Goal: Information Seeking & Learning: Learn about a topic

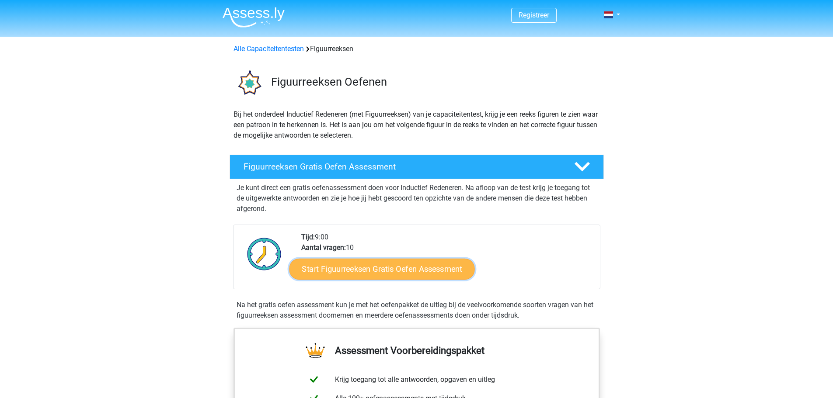
click at [376, 269] on link "Start Figuurreeksen Gratis Oefen Assessment" at bounding box center [381, 268] width 185 height 21
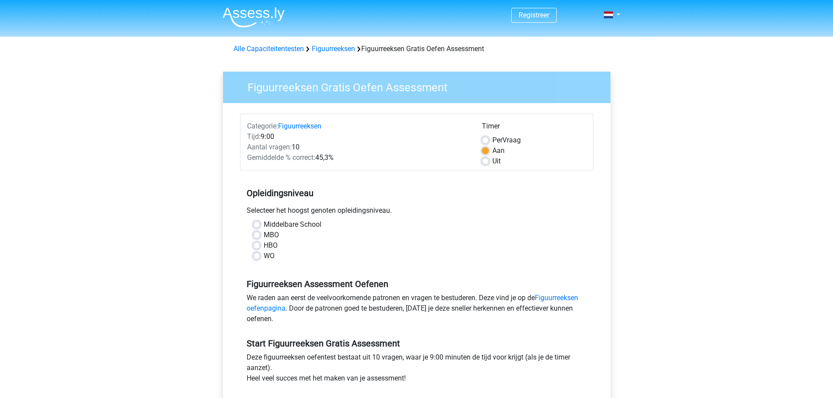
click at [258, 241] on div "HBO" at bounding box center [416, 245] width 327 height 10
click at [264, 246] on label "HBO" at bounding box center [271, 245] width 14 height 10
click at [253, 246] on input "HBO" at bounding box center [256, 244] width 7 height 9
radio input "true"
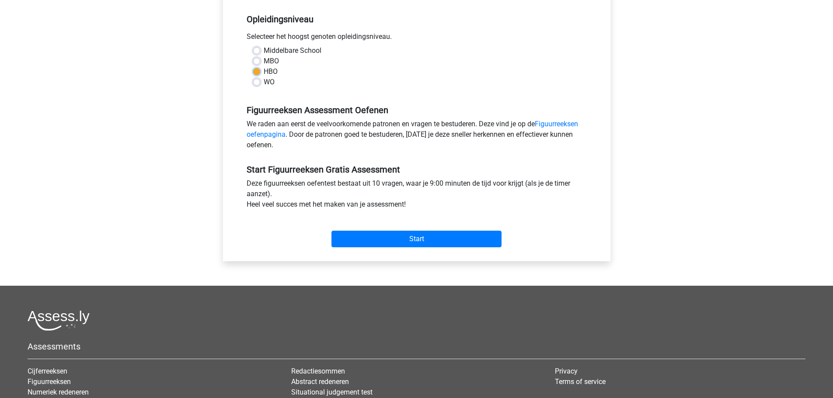
scroll to position [175, 0]
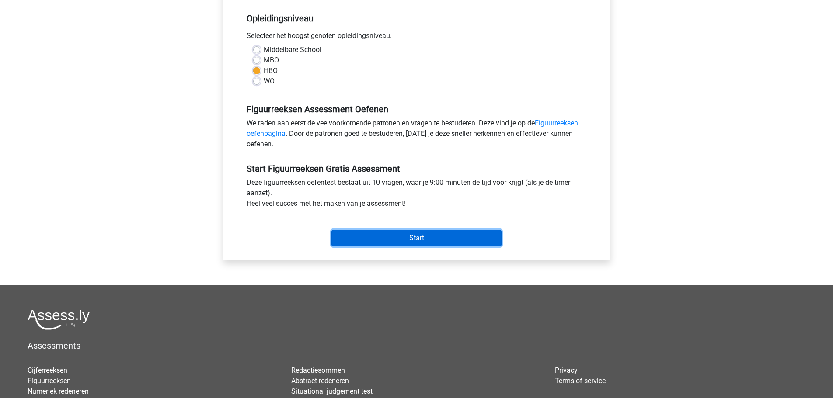
click at [429, 239] on input "Start" at bounding box center [416, 238] width 170 height 17
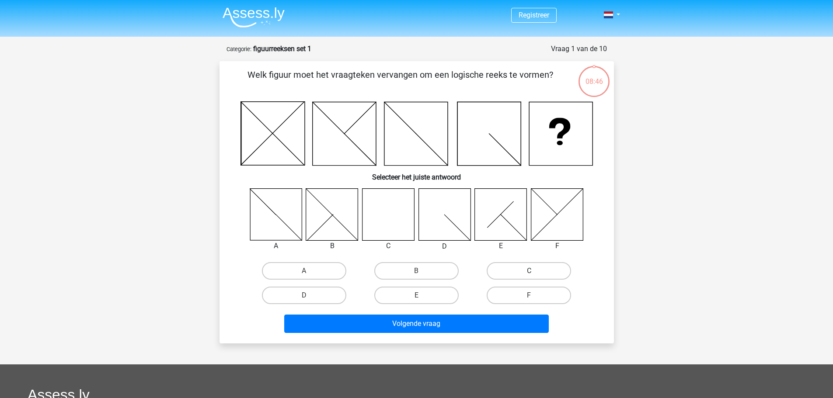
click at [538, 266] on label "C" at bounding box center [529, 270] width 84 height 17
click at [535, 271] on input "C" at bounding box center [532, 274] width 6 height 6
radio input "true"
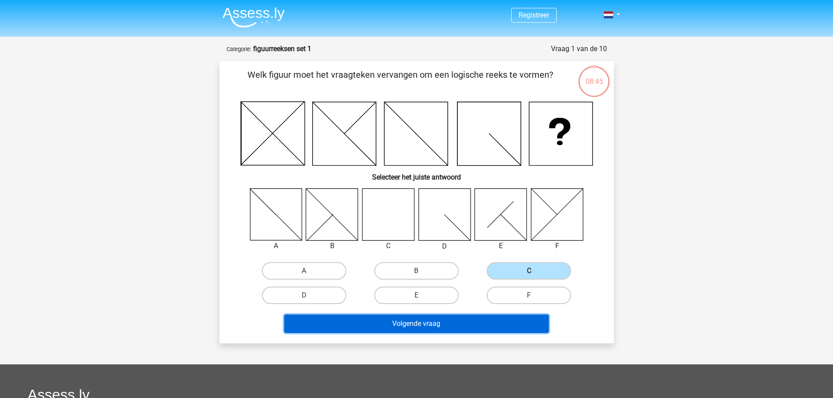
click at [466, 324] on button "Volgende vraag" at bounding box center [416, 324] width 264 height 18
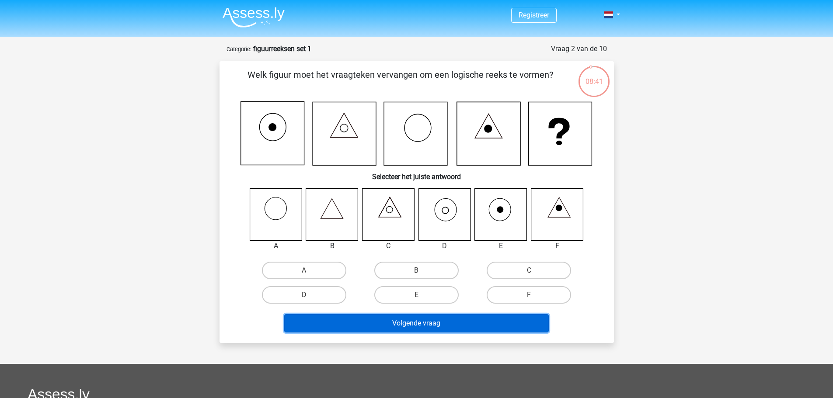
click at [405, 326] on button "Volgende vraag" at bounding box center [416, 323] width 264 height 18
click at [415, 317] on button "Volgende vraag" at bounding box center [416, 323] width 264 height 18
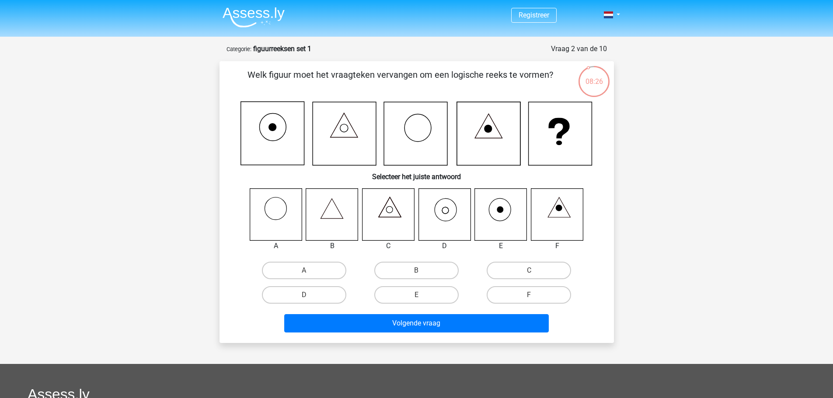
click at [400, 236] on icon at bounding box center [388, 214] width 52 height 52
drag, startPoint x: 556, startPoint y: 272, endPoint x: 549, endPoint y: 270, distance: 6.9
click at [555, 271] on label "C" at bounding box center [529, 270] width 84 height 17
click at [535, 271] on input "C" at bounding box center [532, 274] width 6 height 6
radio input "true"
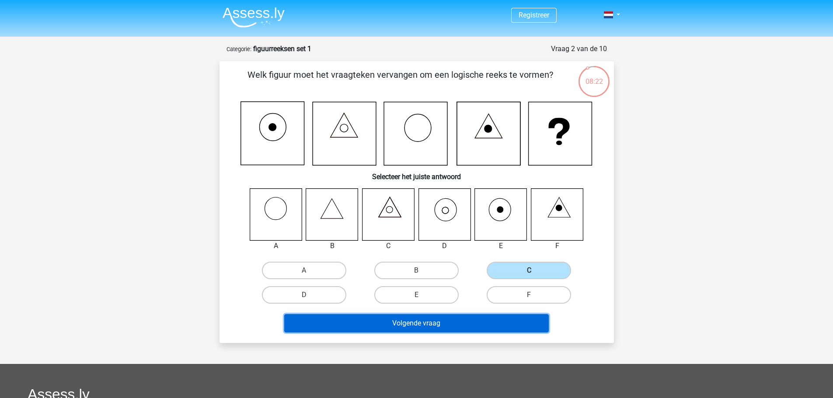
click at [476, 328] on button "Volgende vraag" at bounding box center [416, 323] width 264 height 18
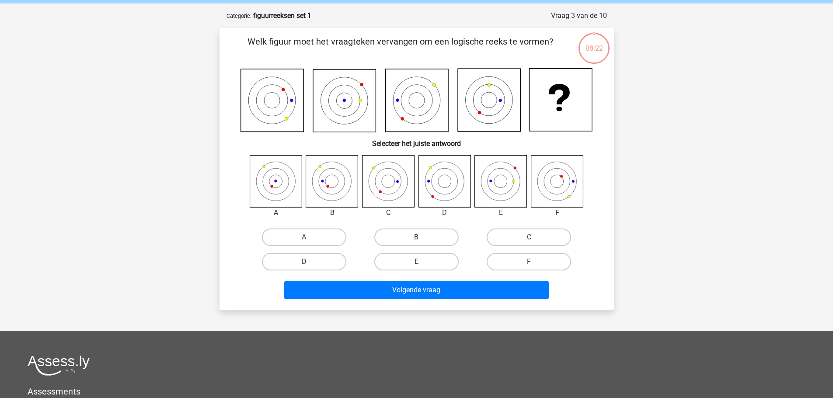
scroll to position [44, 0]
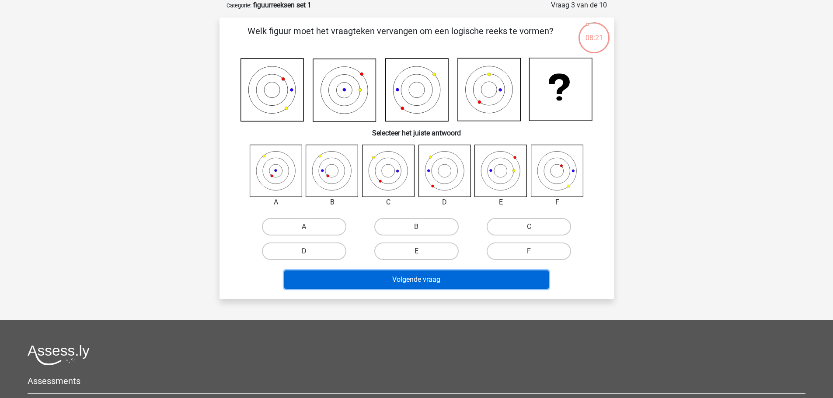
click at [420, 285] on button "Volgende vraag" at bounding box center [416, 280] width 264 height 18
